Goal: Transaction & Acquisition: Register for event/course

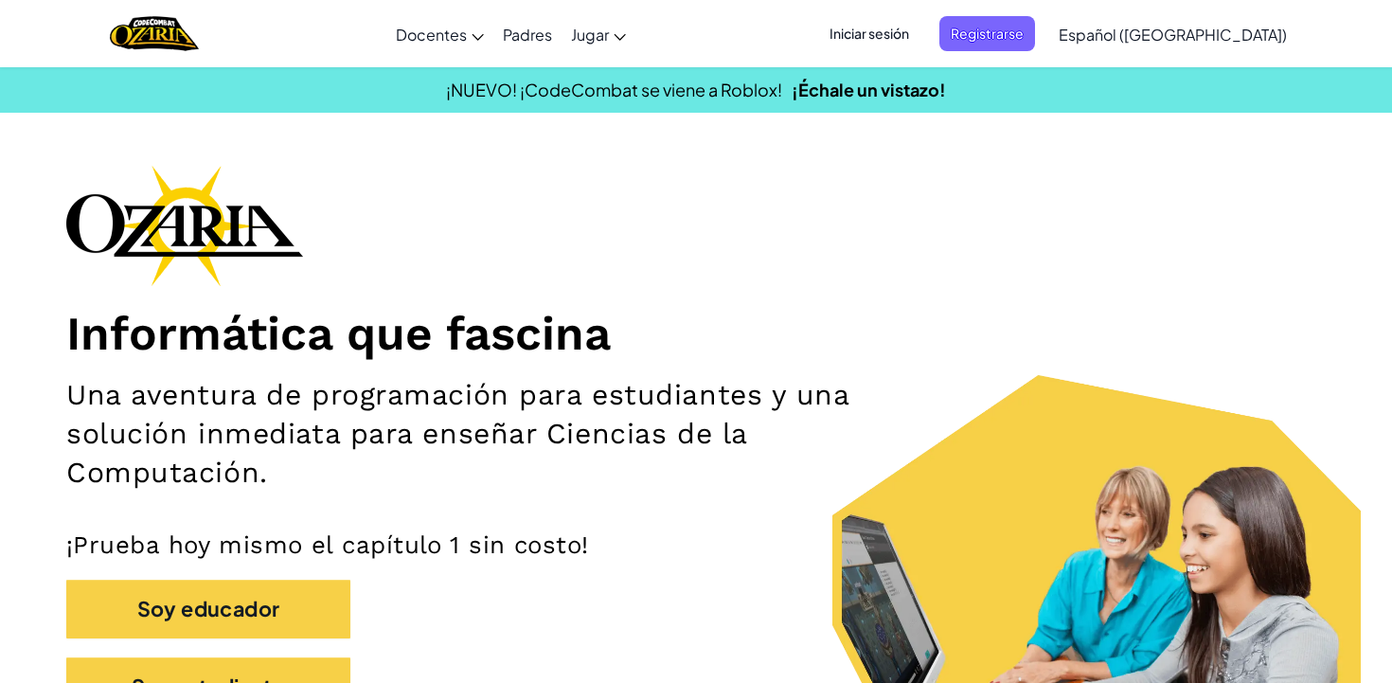
click at [921, 32] on span "Iniciar sesión" at bounding box center [869, 33] width 102 height 35
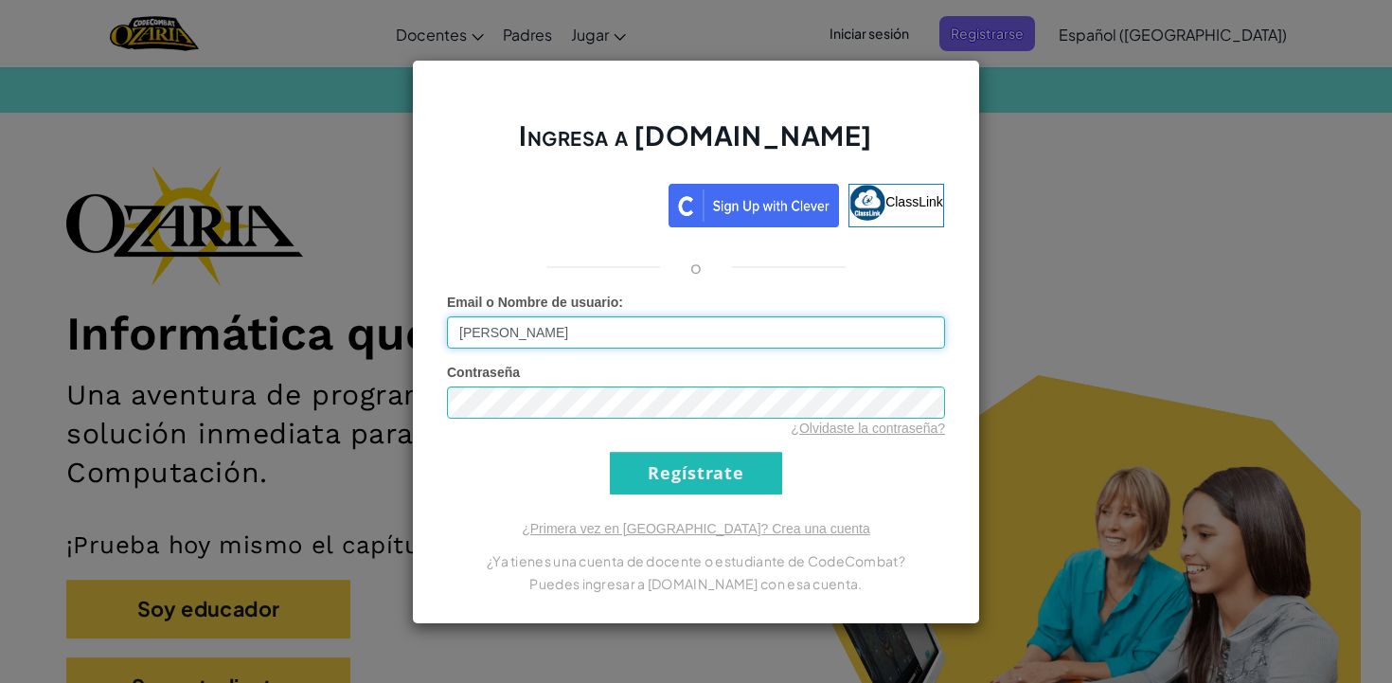
click at [539, 333] on input "[PERSON_NAME]" at bounding box center [696, 332] width 498 height 32
type input "[PERSON_NAME]"
click at [1045, 376] on div "Ingresa a [DOMAIN_NAME] ClassLink o Error desconocido. Email o Nombre de usuari…" at bounding box center [696, 341] width 1392 height 683
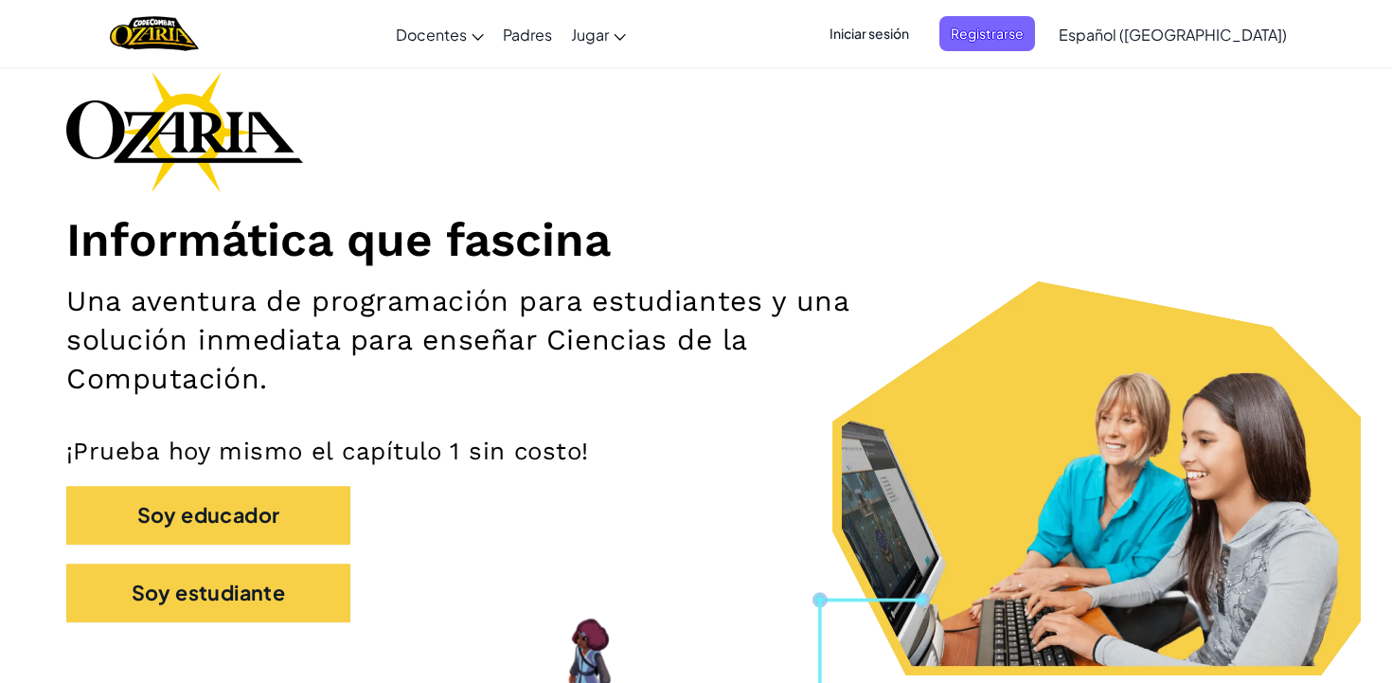
scroll to position [99, 0]
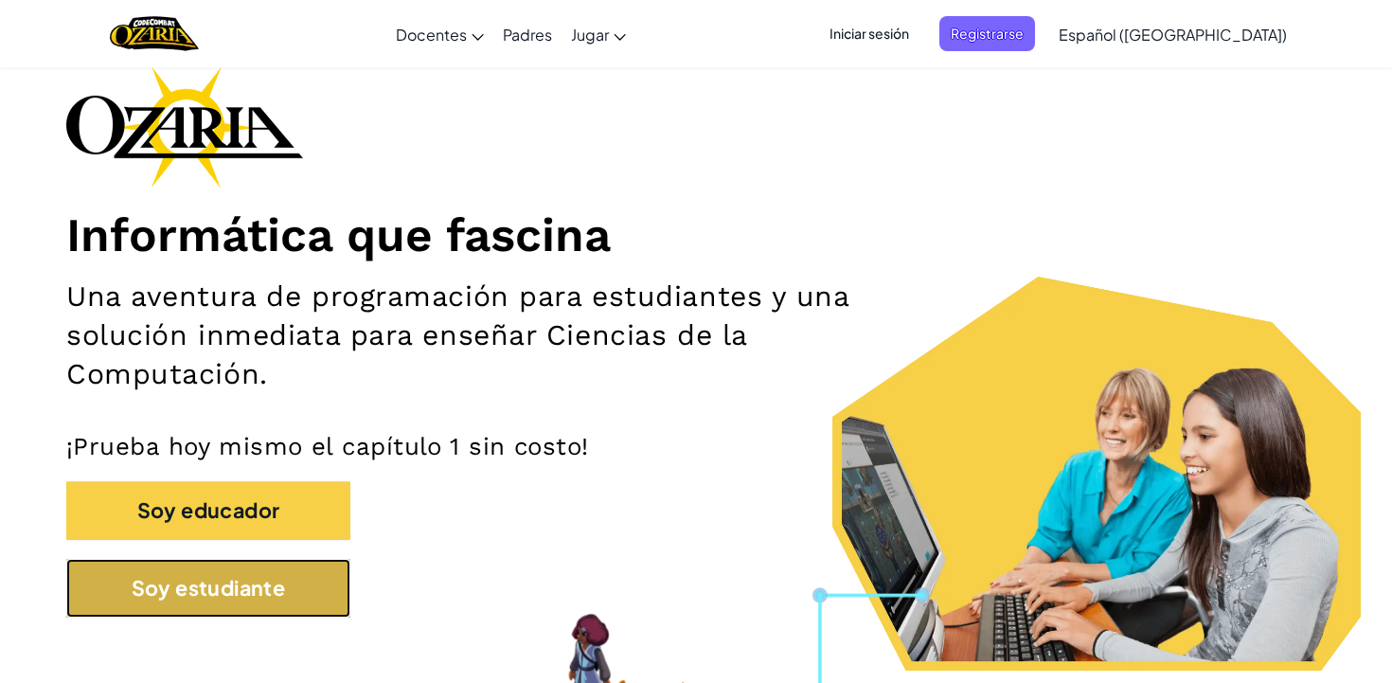
click at [308, 572] on button "Soy estudiante" at bounding box center [208, 588] width 284 height 59
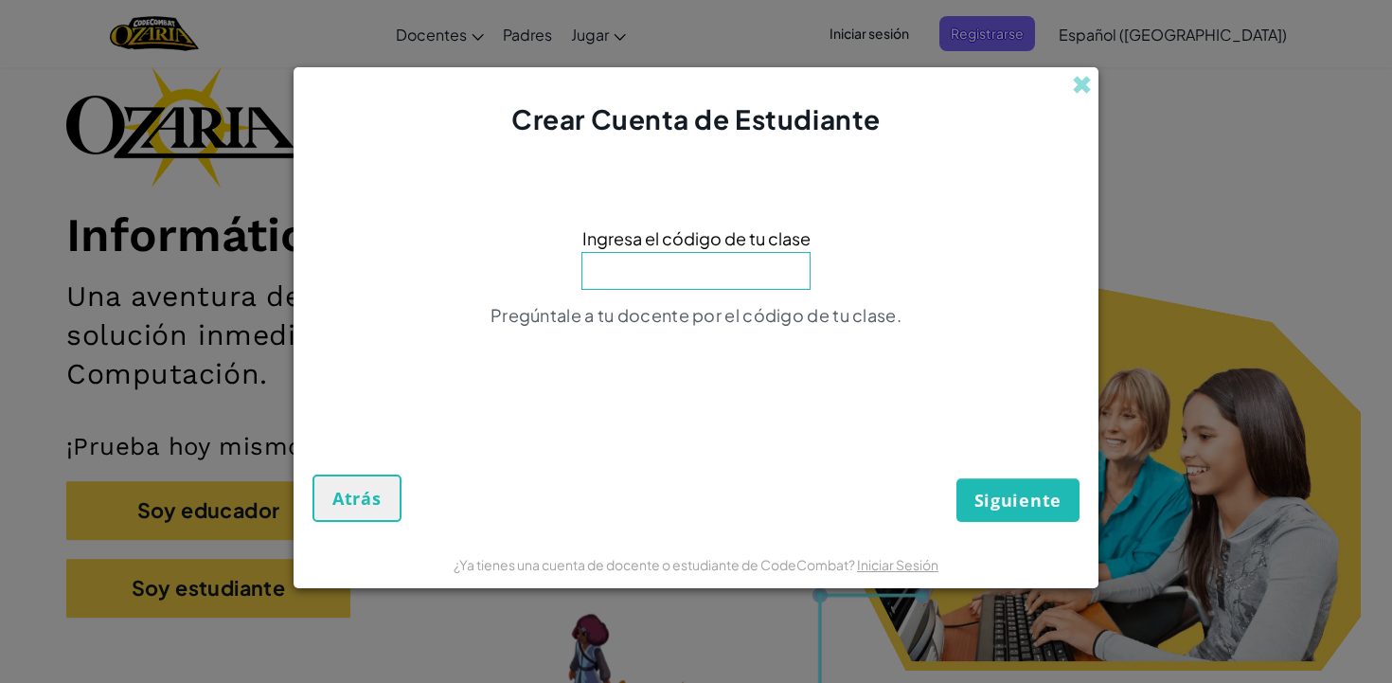
type input "<"
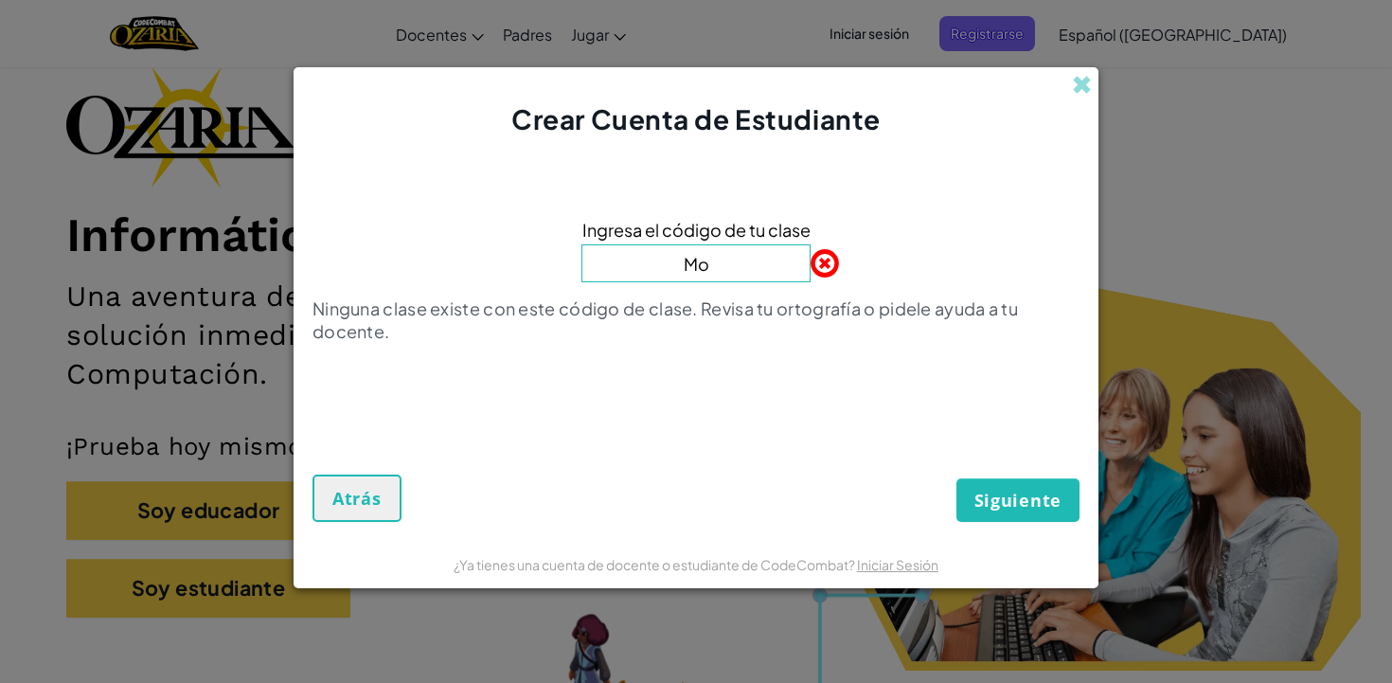
type input "MoreDreamLeg"
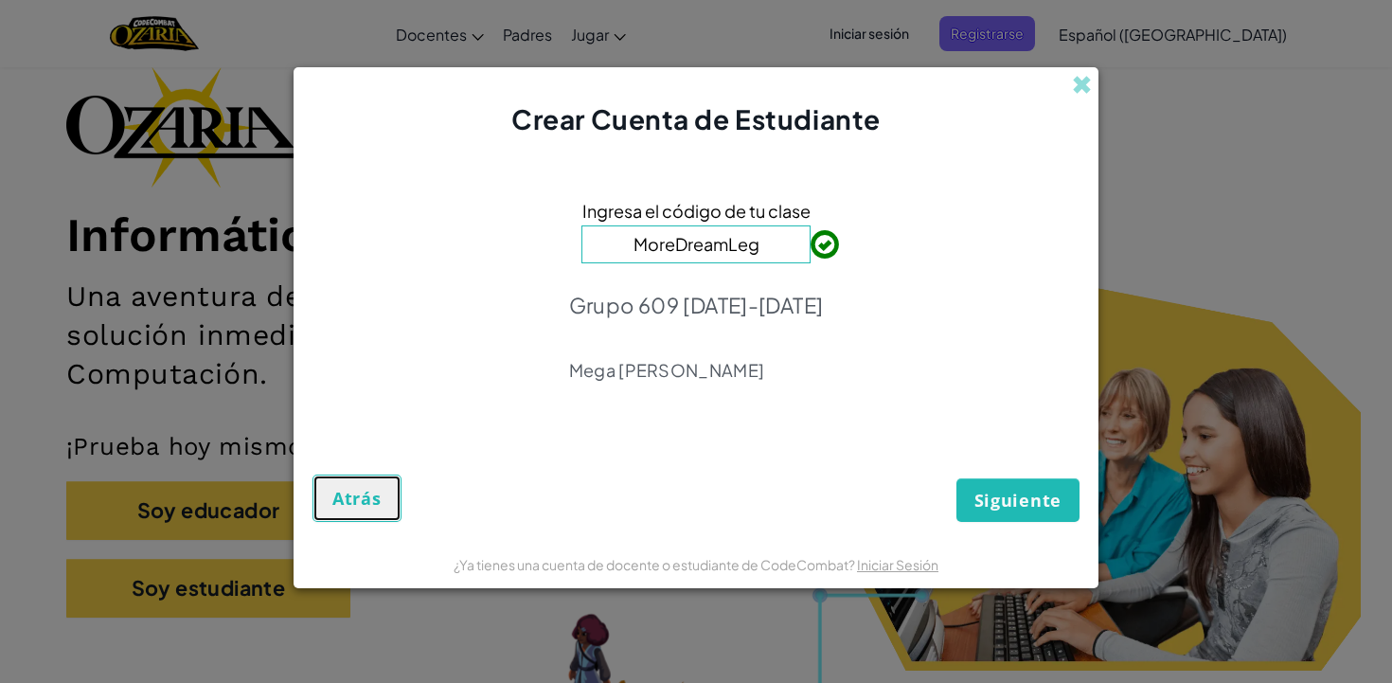
click at [367, 496] on span "Atrás" at bounding box center [356, 498] width 49 height 23
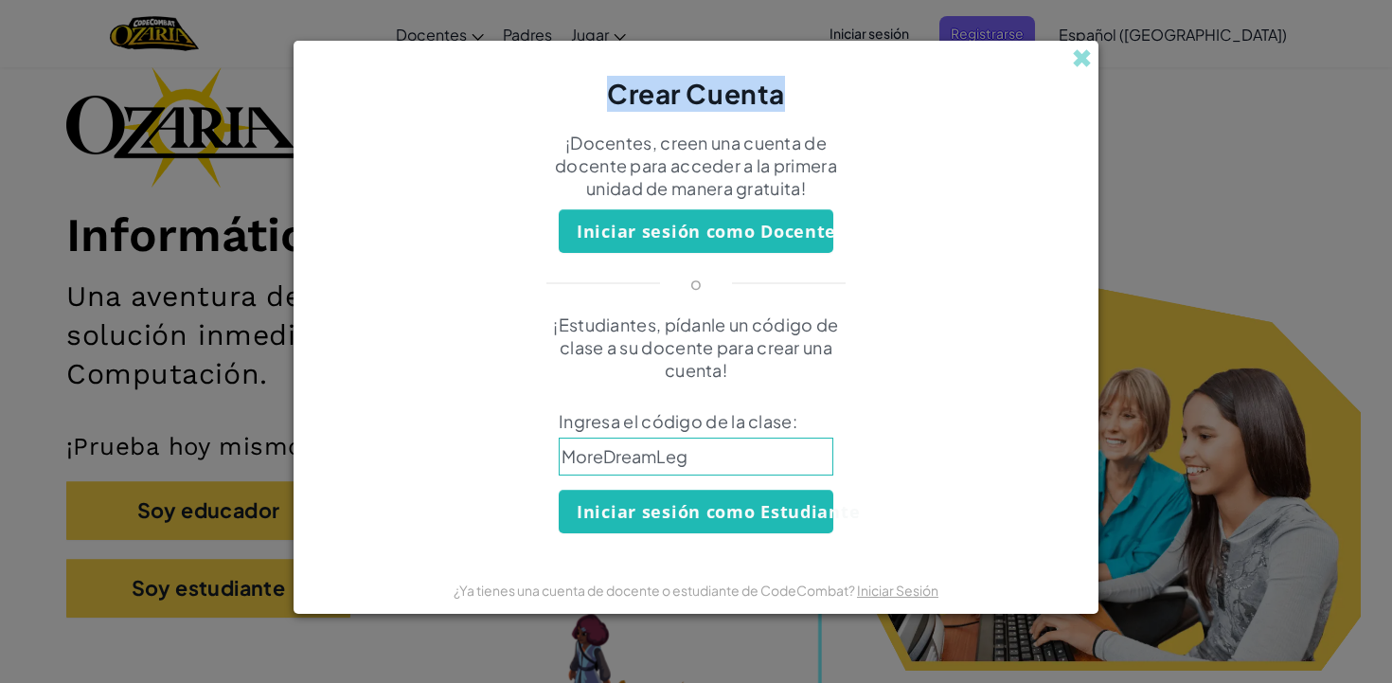
drag, startPoint x: 1076, startPoint y: 85, endPoint x: 1080, endPoint y: 71, distance: 14.7
click at [1080, 71] on div "Crear Cuenta" at bounding box center [696, 77] width 805 height 72
click at [1082, 51] on span at bounding box center [1082, 58] width 20 height 20
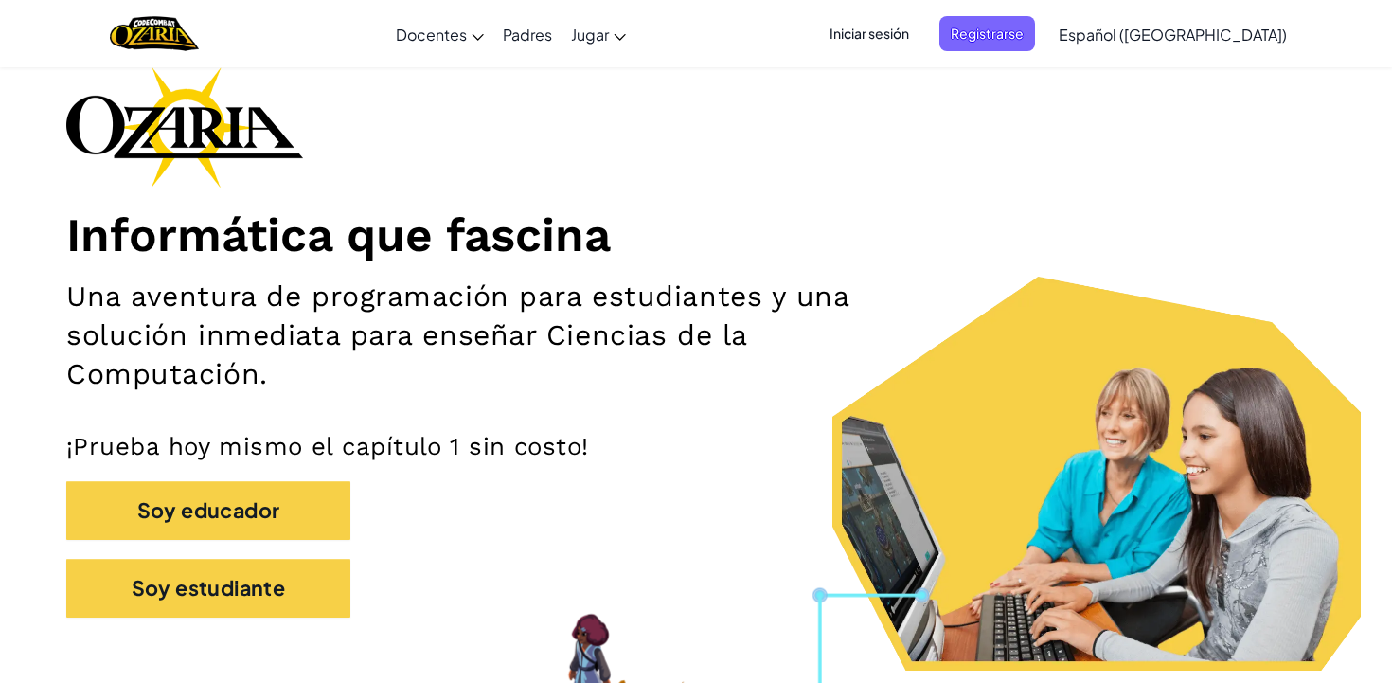
click at [921, 30] on span "Iniciar sesión" at bounding box center [869, 33] width 102 height 35
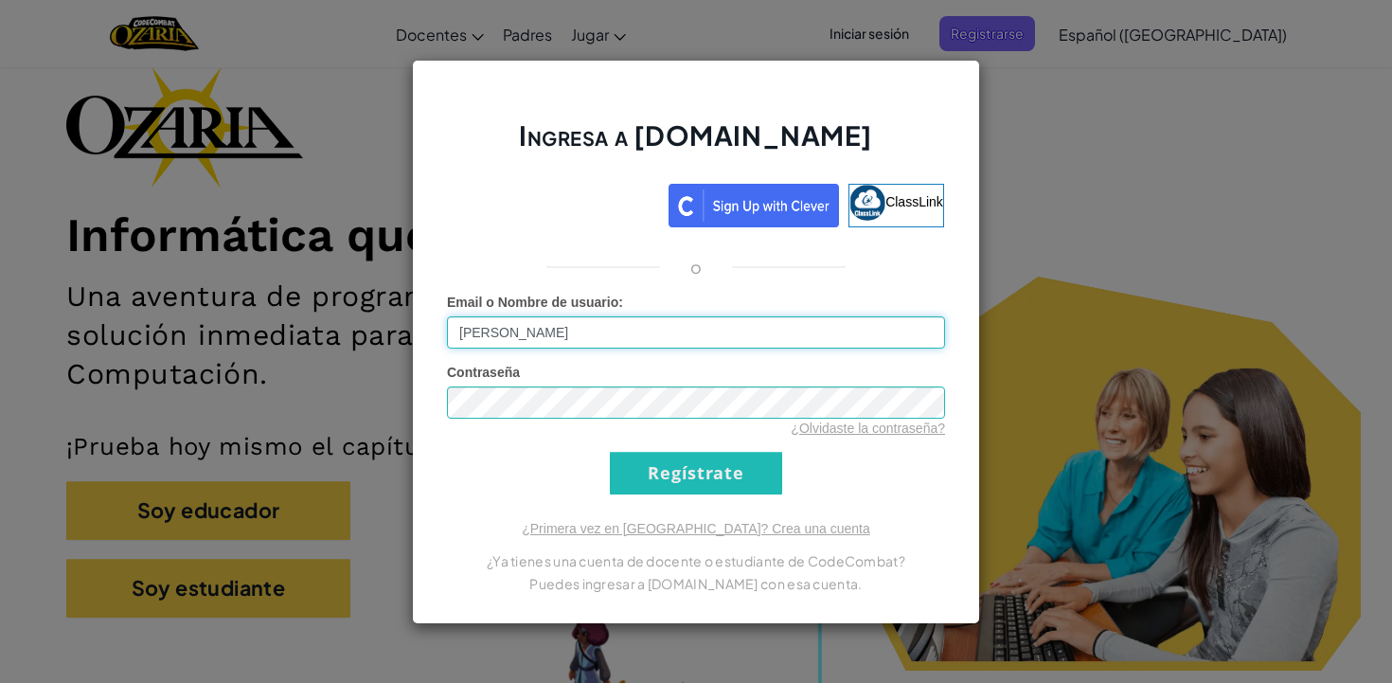
type input "[PERSON_NAME]"
